Goal: Task Accomplishment & Management: Complete application form

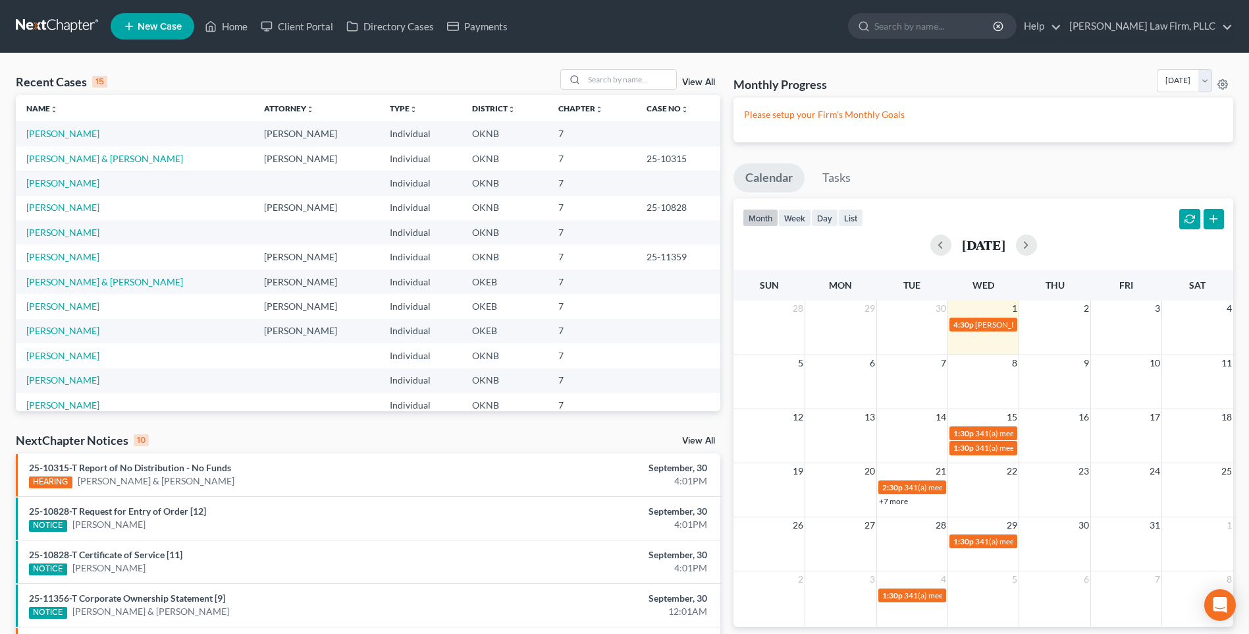
click at [155, 30] on span "New Case" at bounding box center [160, 27] width 44 height 10
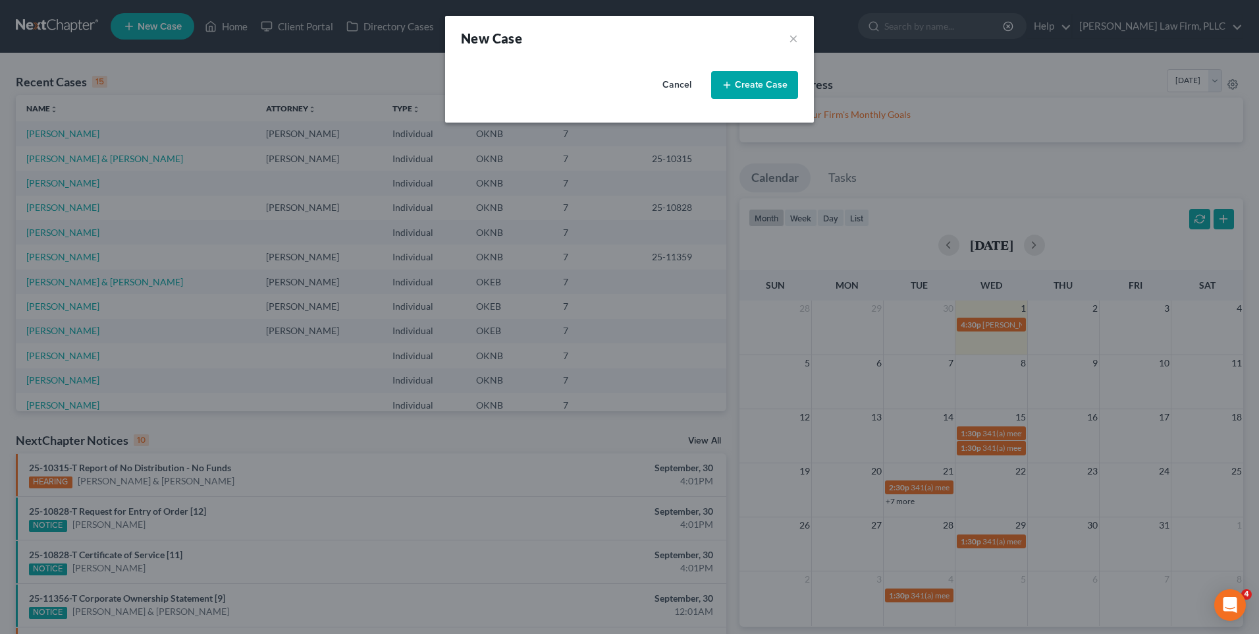
select select "64"
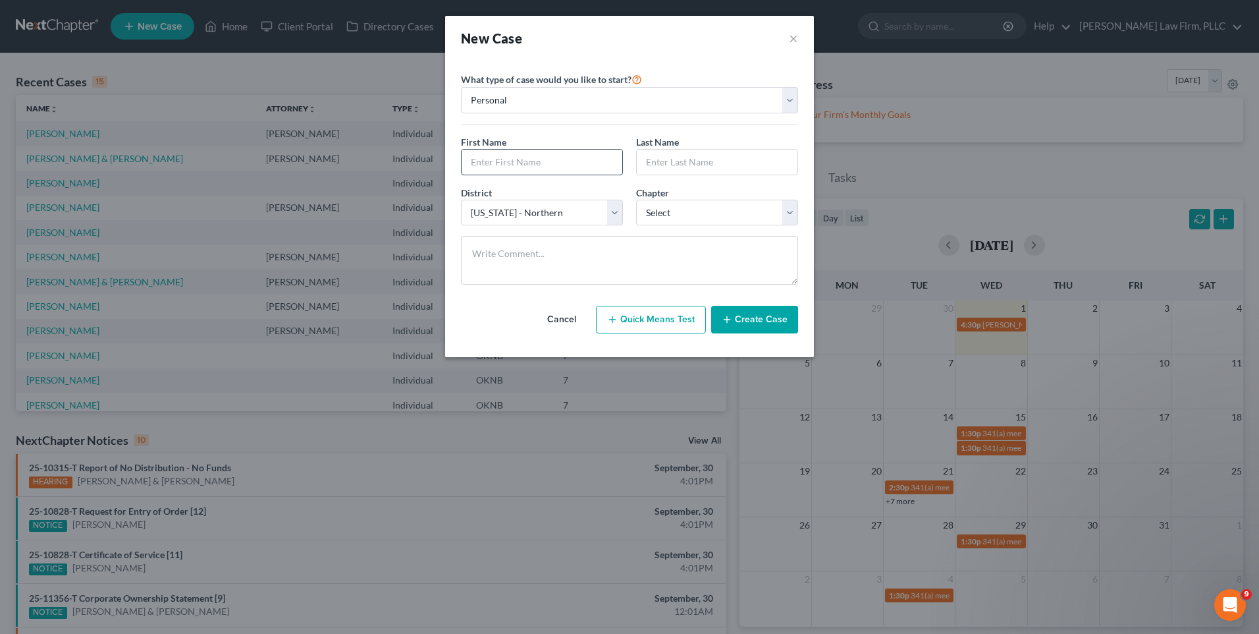
click at [553, 167] on input "text" at bounding box center [542, 162] width 161 height 25
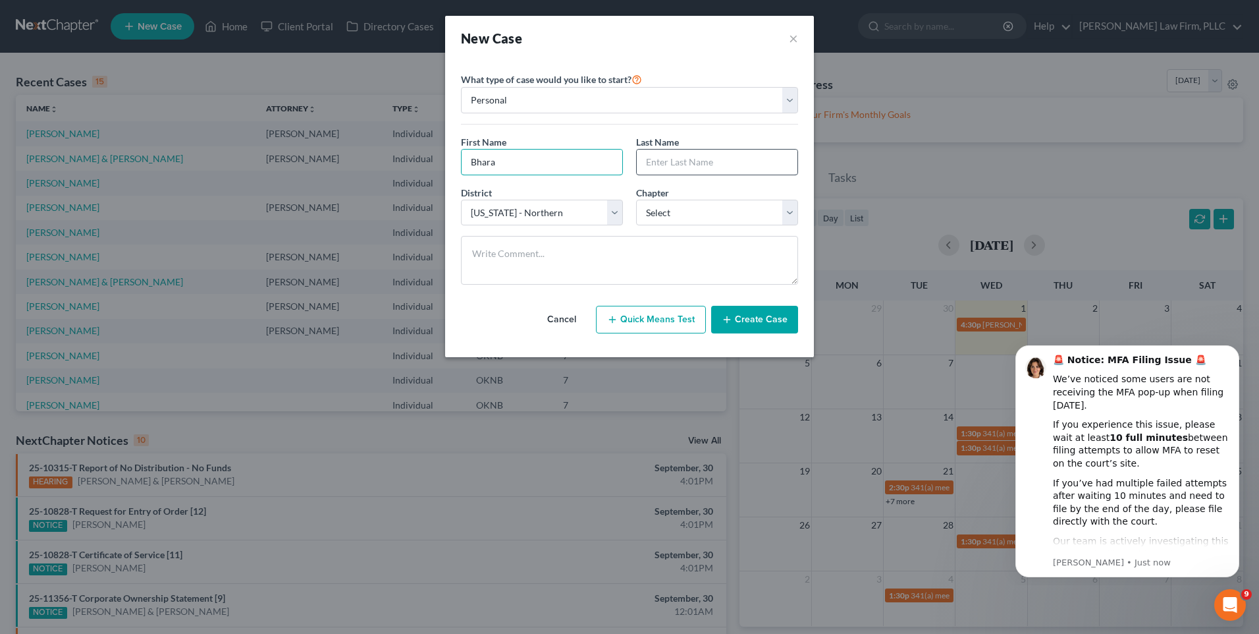
type input "Bhara"
click at [647, 164] on input "text" at bounding box center [717, 162] width 161 height 25
type input "[PERSON_NAME]"
click at [701, 208] on select "Select 7 11 12 13" at bounding box center [717, 213] width 162 height 26
select select "0"
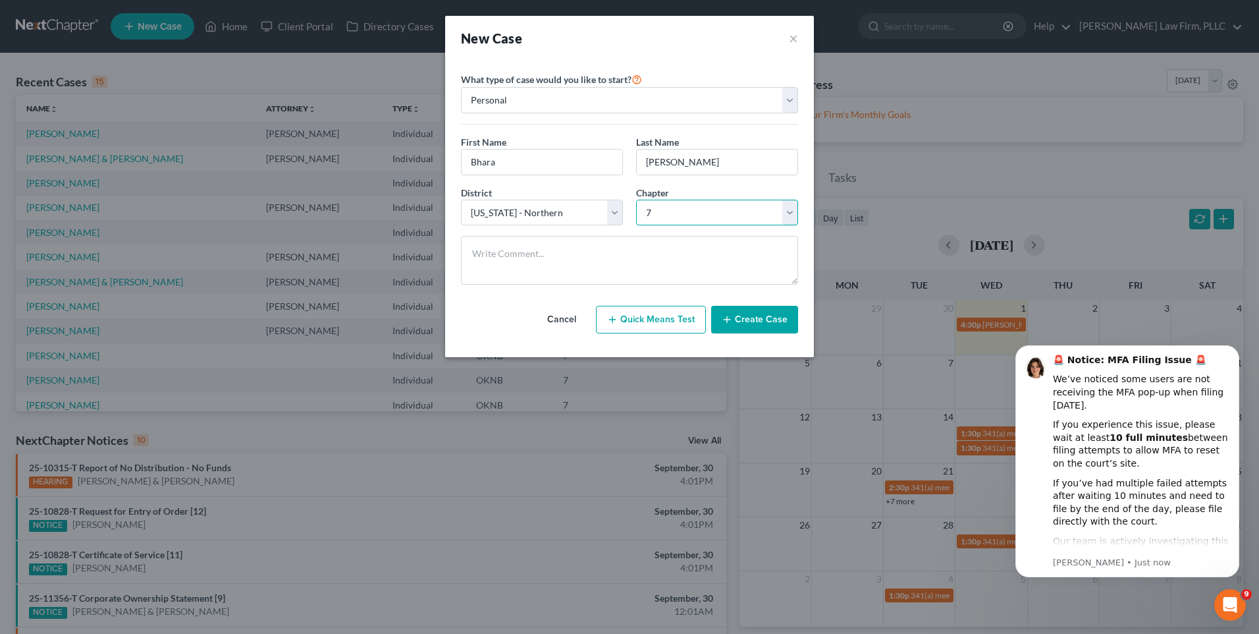
click at [636, 200] on select "Select 7 11 12 13" at bounding box center [717, 213] width 162 height 26
click at [754, 319] on button "Create Case" at bounding box center [754, 320] width 87 height 28
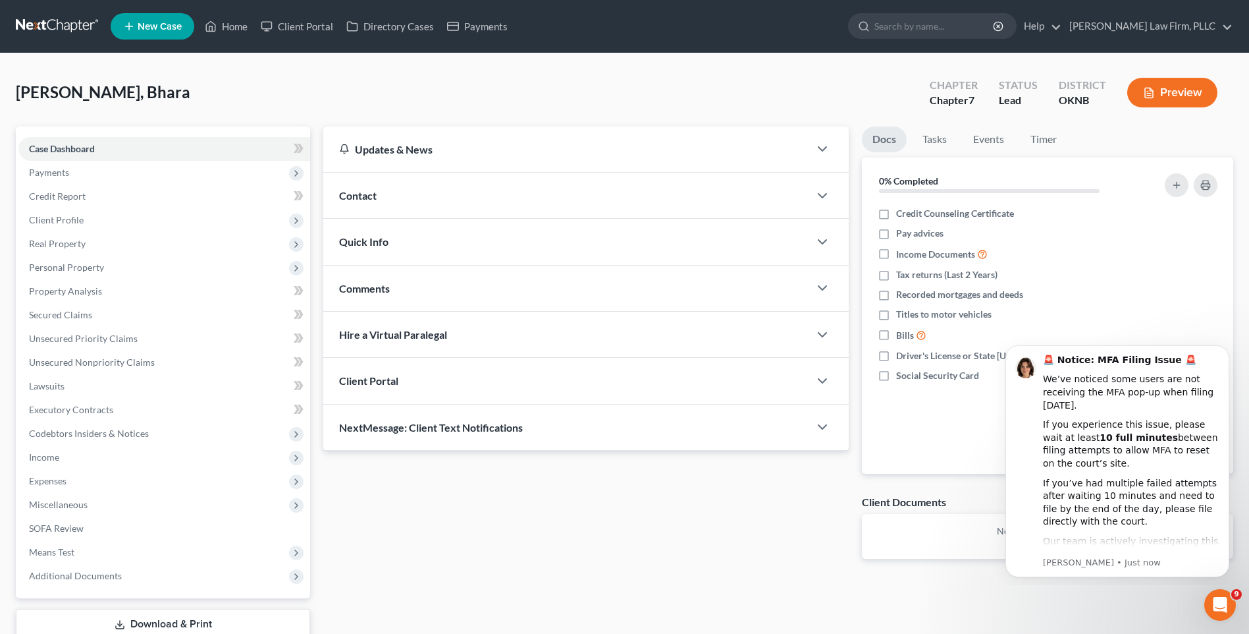
click at [643, 375] on div "Client Portal" at bounding box center [566, 380] width 486 height 45
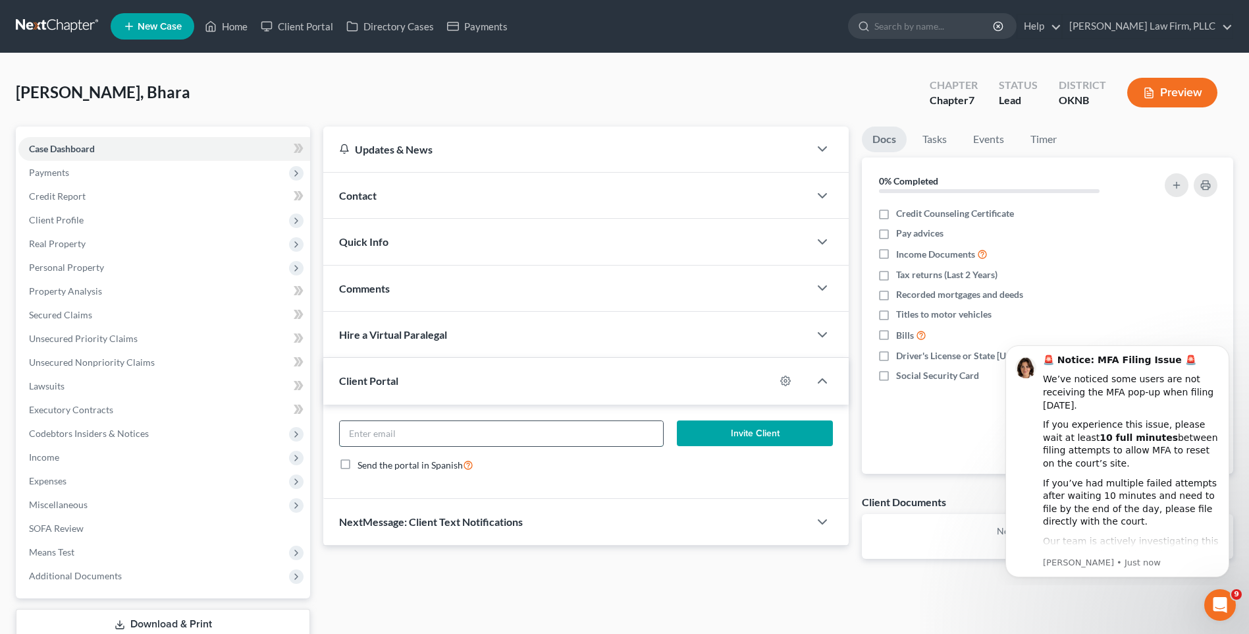
click at [501, 429] on input "email" at bounding box center [501, 433] width 323 height 25
paste input "[EMAIL_ADDRESS][DOMAIN_NAME]"
type input "[EMAIL_ADDRESS][DOMAIN_NAME]"
click at [763, 435] on button "Invite Client" at bounding box center [755, 433] width 156 height 26
